Goal: Register for event/course

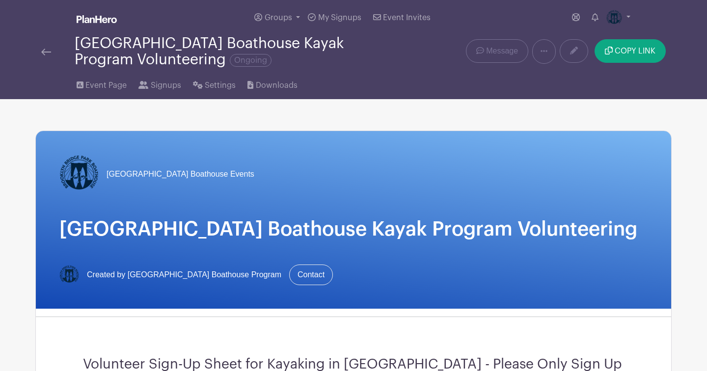
click at [312, 159] on div "[GEOGRAPHIC_DATA] Boathouse Events" at bounding box center [353, 174] width 588 height 39
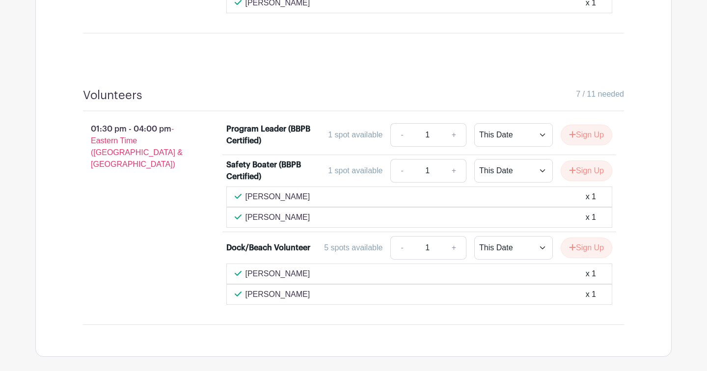
scroll to position [1217, 0]
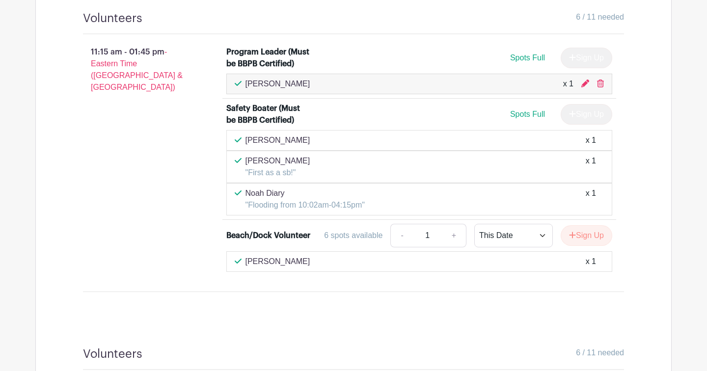
scroll to position [951, 0]
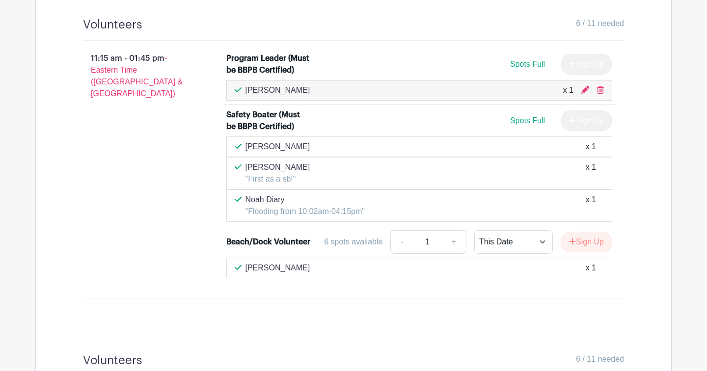
click at [131, 180] on div "11:15 am - 01:45 pm - Eastern Time (US & Canada)" at bounding box center [138, 166] width 143 height 234
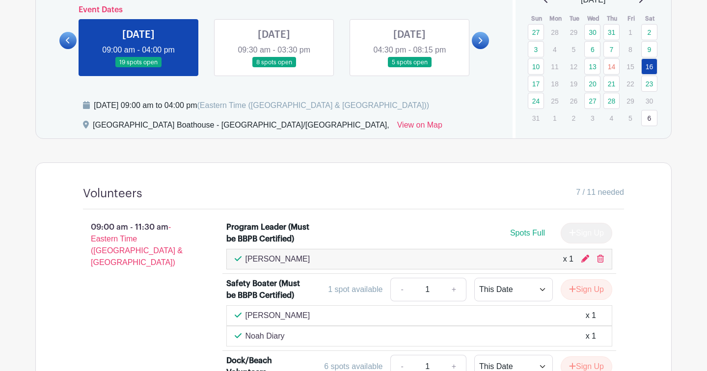
scroll to position [480, 0]
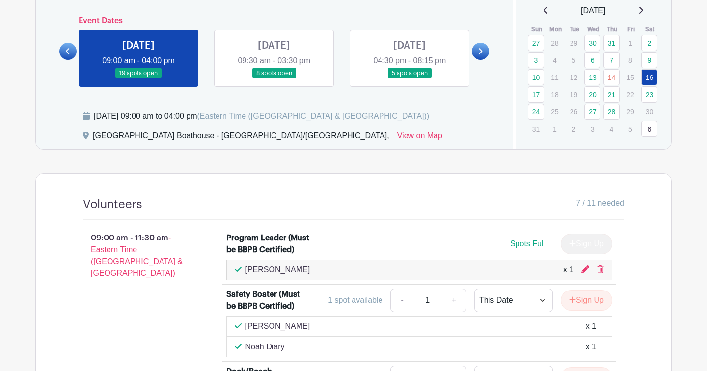
click at [67, 54] on icon at bounding box center [68, 51] width 4 height 6
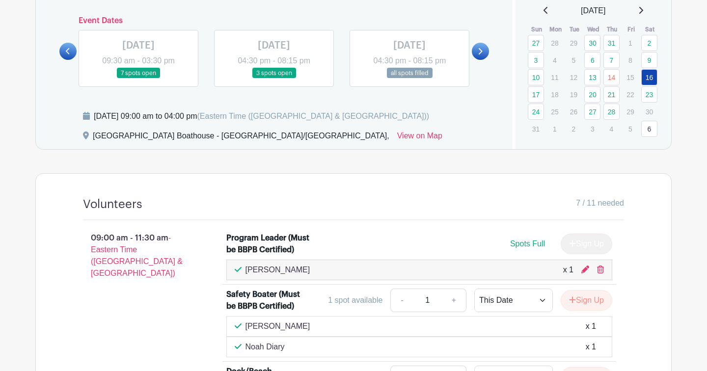
click at [409, 79] on link at bounding box center [409, 79] width 0 height 0
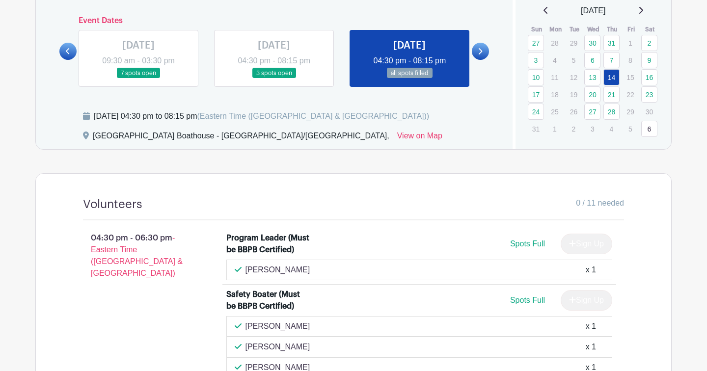
click at [164, 311] on div "04:30 pm - 06:30 pm - Eastern Time (US & Canada)" at bounding box center [138, 362] width 143 height 269
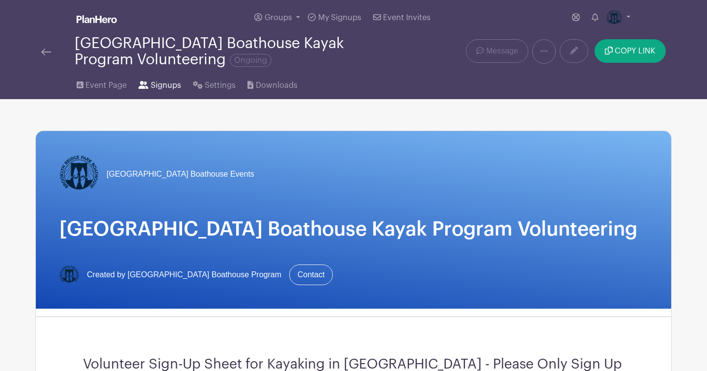
click at [162, 85] on span "Signups" at bounding box center [166, 85] width 30 height 12
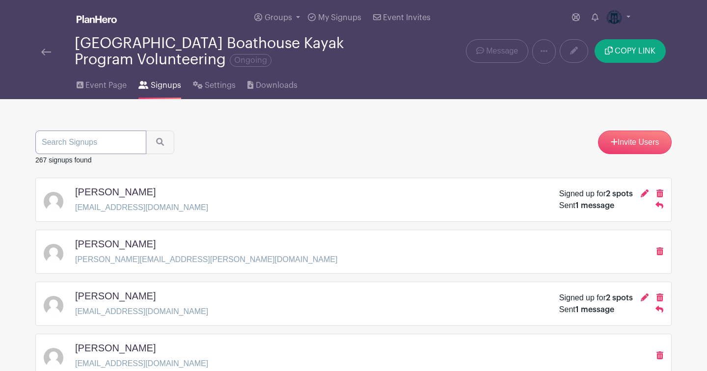
click at [71, 139] on input "search" at bounding box center [90, 143] width 111 height 24
type input "christina chan"
click at [146, 131] on button "submit" at bounding box center [160, 143] width 28 height 24
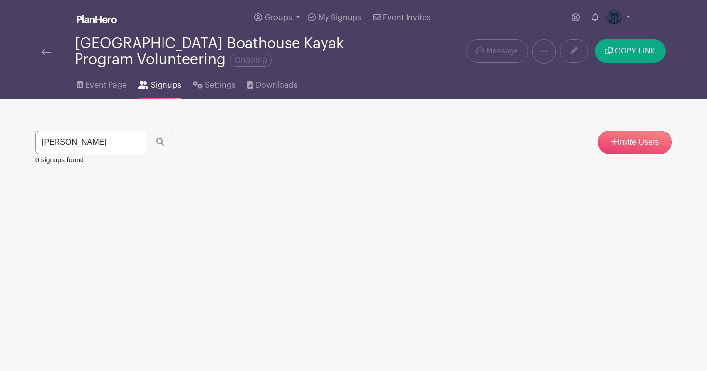
drag, startPoint x: 46, startPoint y: 145, endPoint x: 29, endPoint y: 146, distance: 16.7
click at [29, 146] on div "christina chan Invite Users 0 signups found" at bounding box center [353, 132] width 648 height 67
type input "khristina chan"
click at [146, 131] on button "submit" at bounding box center [160, 143] width 28 height 24
click at [50, 143] on input "khristina chan" at bounding box center [90, 143] width 111 height 24
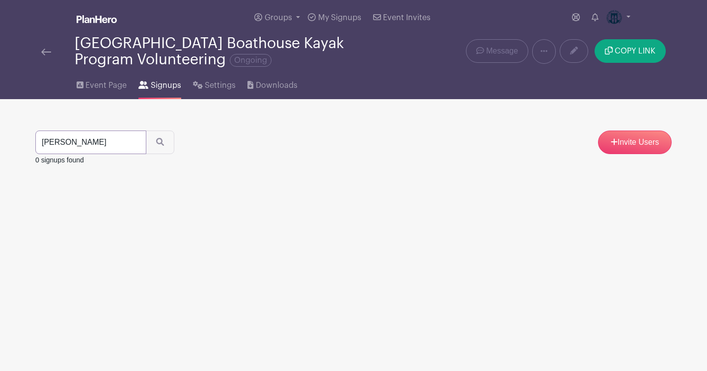
type input "kristina chan"
click at [146, 131] on button "submit" at bounding box center [160, 143] width 28 height 24
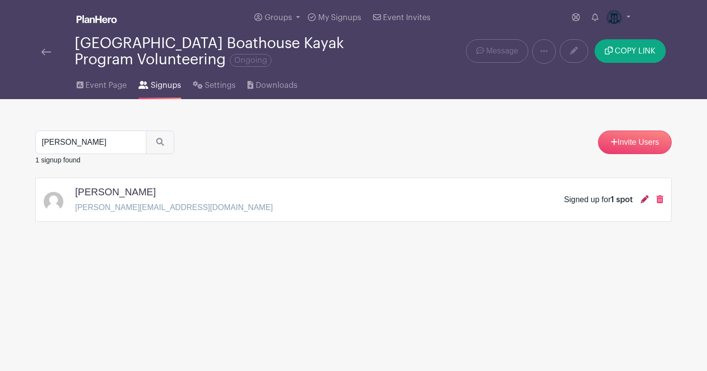
click at [642, 202] on icon at bounding box center [644, 199] width 8 height 8
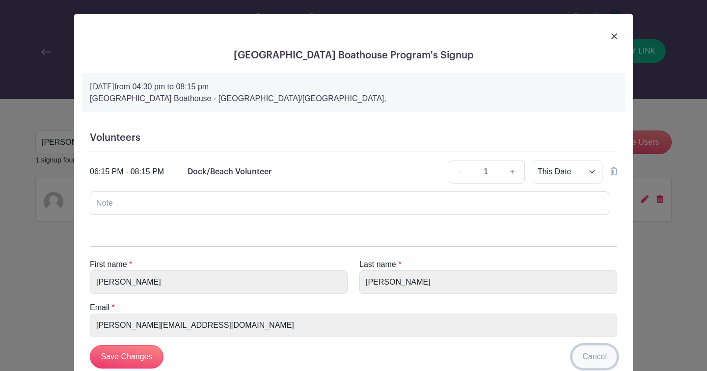
click at [595, 358] on link "Cancel" at bounding box center [594, 357] width 45 height 24
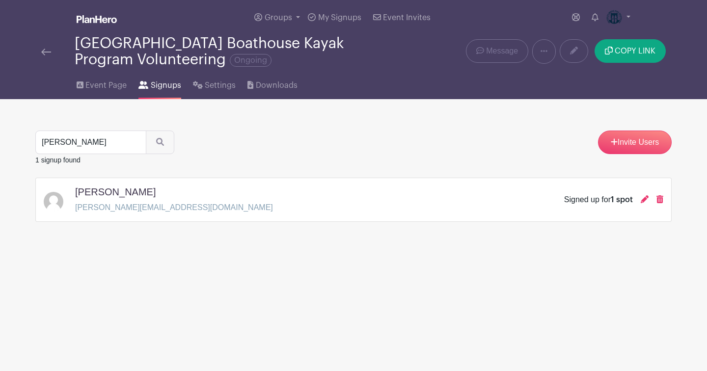
click at [45, 52] on img at bounding box center [46, 52] width 10 height 7
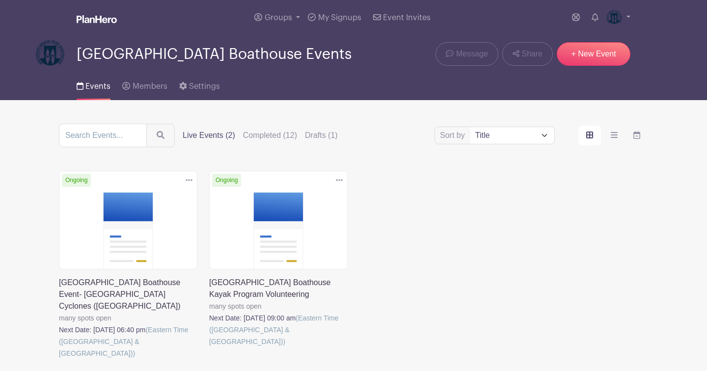
click at [209, 347] on link at bounding box center [209, 347] width 0 height 0
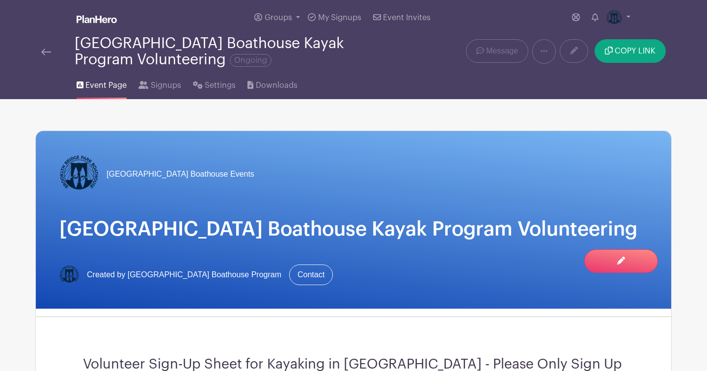
click at [366, 71] on div "Event Page Signups Settings Downloads" at bounding box center [353, 83] width 648 height 31
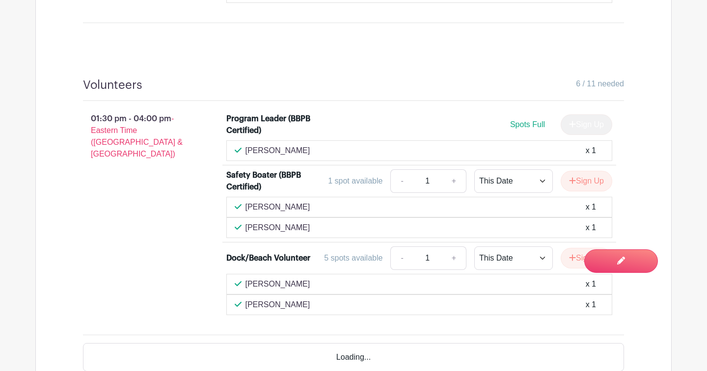
scroll to position [1237, 0]
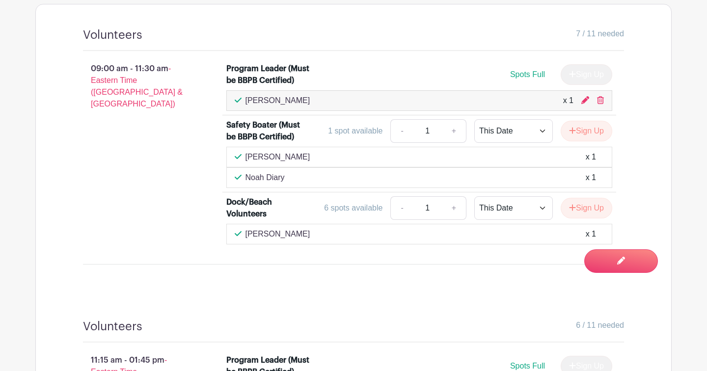
scroll to position [648, 0]
